Goal: Task Accomplishment & Management: Manage account settings

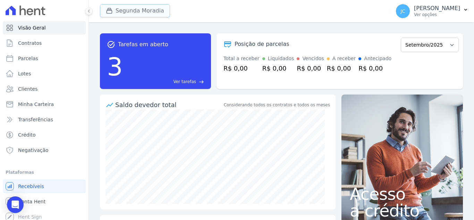
click at [143, 13] on button "Segunda Moradia" at bounding box center [135, 10] width 70 height 13
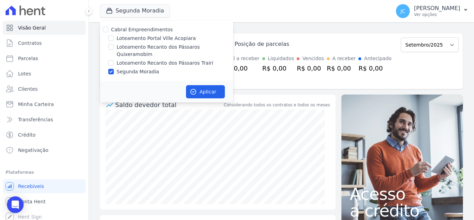
click at [121, 68] on label "Segunda Moradia" at bounding box center [138, 71] width 42 height 7
click at [114, 69] on input "Segunda Moradia" at bounding box center [111, 72] width 6 height 6
checkbox input "false"
drag, startPoint x: 145, startPoint y: 55, endPoint x: 198, endPoint y: 82, distance: 59.4
click at [145, 59] on label "Loteamento Recanto dos Pássaros Trairi" at bounding box center [165, 62] width 97 height 7
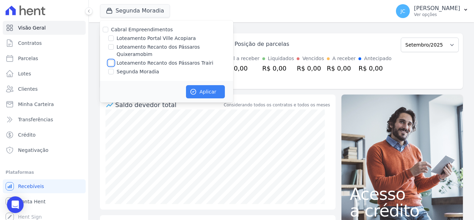
click at [114, 60] on input "Loteamento Recanto dos Pássaros Trairi" at bounding box center [111, 63] width 6 height 6
checkbox input "true"
click at [205, 85] on button "Aplicar" at bounding box center [205, 91] width 39 height 13
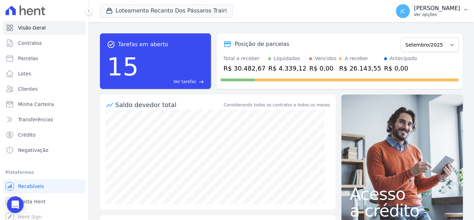
click at [444, 14] on p "Ver opções" at bounding box center [437, 15] width 46 height 6
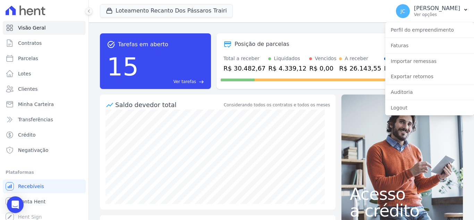
click at [143, 28] on div "task_alt Tarefas em aberto 15 Ver tarefas east Posição de parcelas Março/2022 A…" at bounding box center [281, 61] width 363 height 67
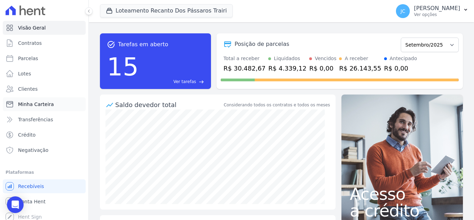
click at [39, 106] on span "Minha Carteira" at bounding box center [36, 104] width 36 height 7
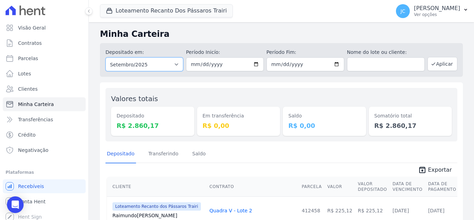
drag, startPoint x: 155, startPoint y: 67, endPoint x: 156, endPoint y: 71, distance: 4.2
click at [155, 67] on select "Todos os meses Março/2022 Abril/2022 Maio/2022 Junho/2022 Julho/2022 Agosto/202…" at bounding box center [144, 64] width 78 height 14
select select "08/2025"
click at [105, 57] on select "Todos os meses Março/2022 Abril/2022 Maio/2022 Junho/2022 Julho/2022 Agosto/202…" at bounding box center [144, 64] width 78 height 14
click at [438, 63] on button "Aplicar" at bounding box center [443, 64] width 30 height 14
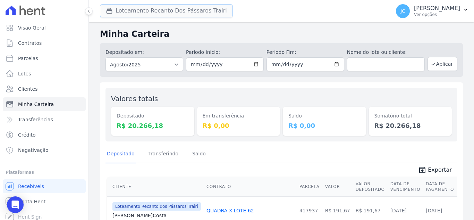
drag, startPoint x: 184, startPoint y: 11, endPoint x: 171, endPoint y: 37, distance: 29.0
click at [184, 12] on button "Loteamento Recanto Dos Pássaros Trairi" at bounding box center [166, 10] width 133 height 13
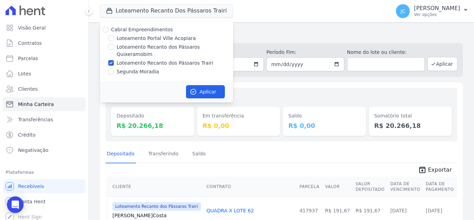
click at [127, 59] on label "Loteamento Recanto dos Pássaros Trairi" at bounding box center [165, 62] width 97 height 7
click at [114, 60] on input "Loteamento Recanto dos Pássaros Trairi" at bounding box center [111, 63] width 6 height 6
checkbox input "false"
drag, startPoint x: 142, startPoint y: 45, endPoint x: 145, endPoint y: 47, distance: 3.6
click at [142, 45] on label "Loteamento Recanto dos Pássaros Quixeramobim" at bounding box center [175, 50] width 117 height 15
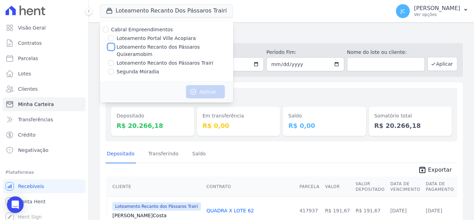
click at [114, 45] on input "Loteamento Recanto dos Pássaros Quixeramobim" at bounding box center [111, 47] width 6 height 6
checkbox input "true"
drag, startPoint x: 194, startPoint y: 83, endPoint x: 280, endPoint y: 84, distance: 85.4
click at [195, 88] on icon "button" at bounding box center [193, 91] width 7 height 7
